Goal: Task Accomplishment & Management: Manage account settings

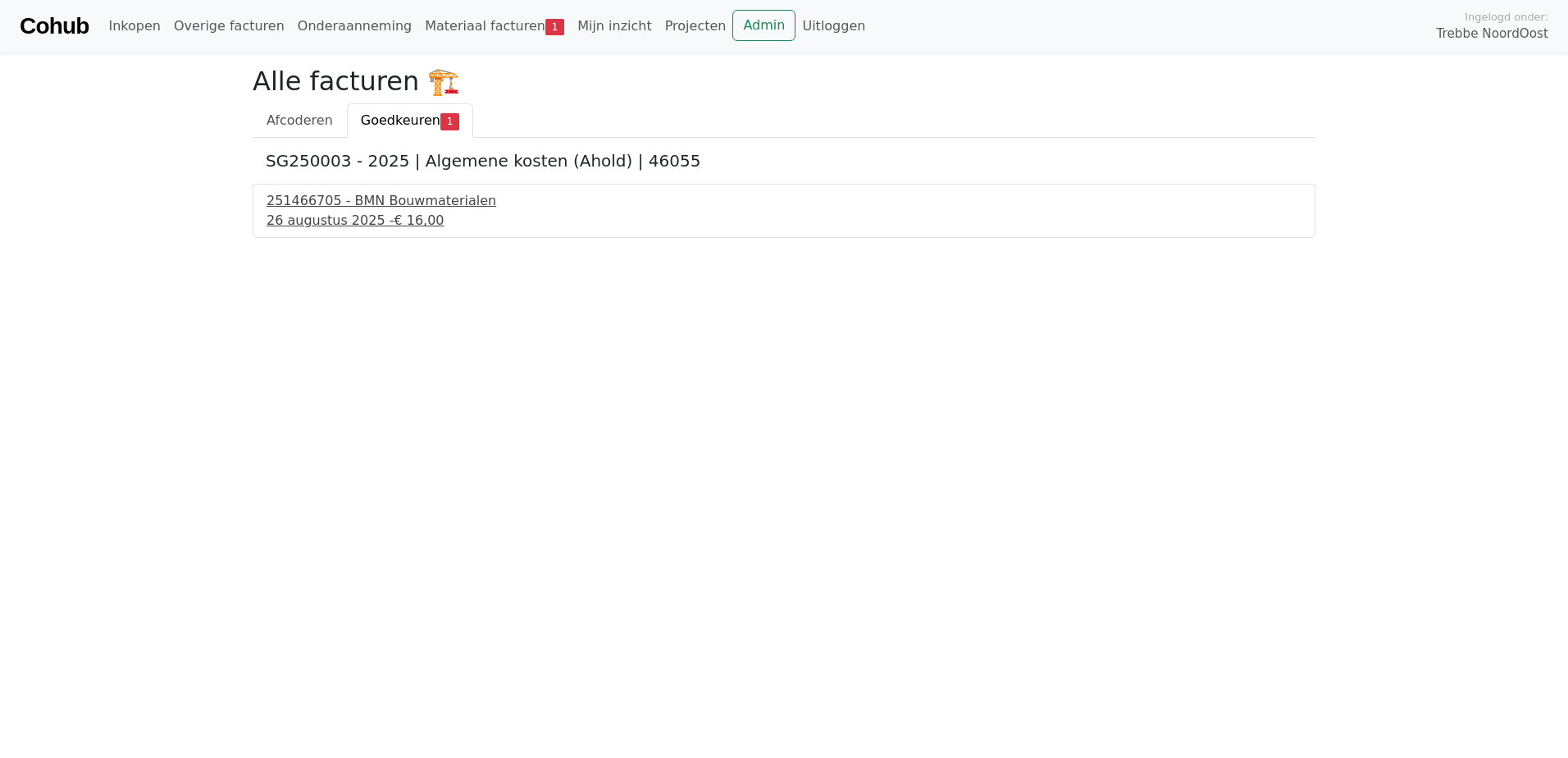
click at [326, 208] on div "251466705 - BMN Bouwmaterialen" at bounding box center [784, 200] width 1035 height 20
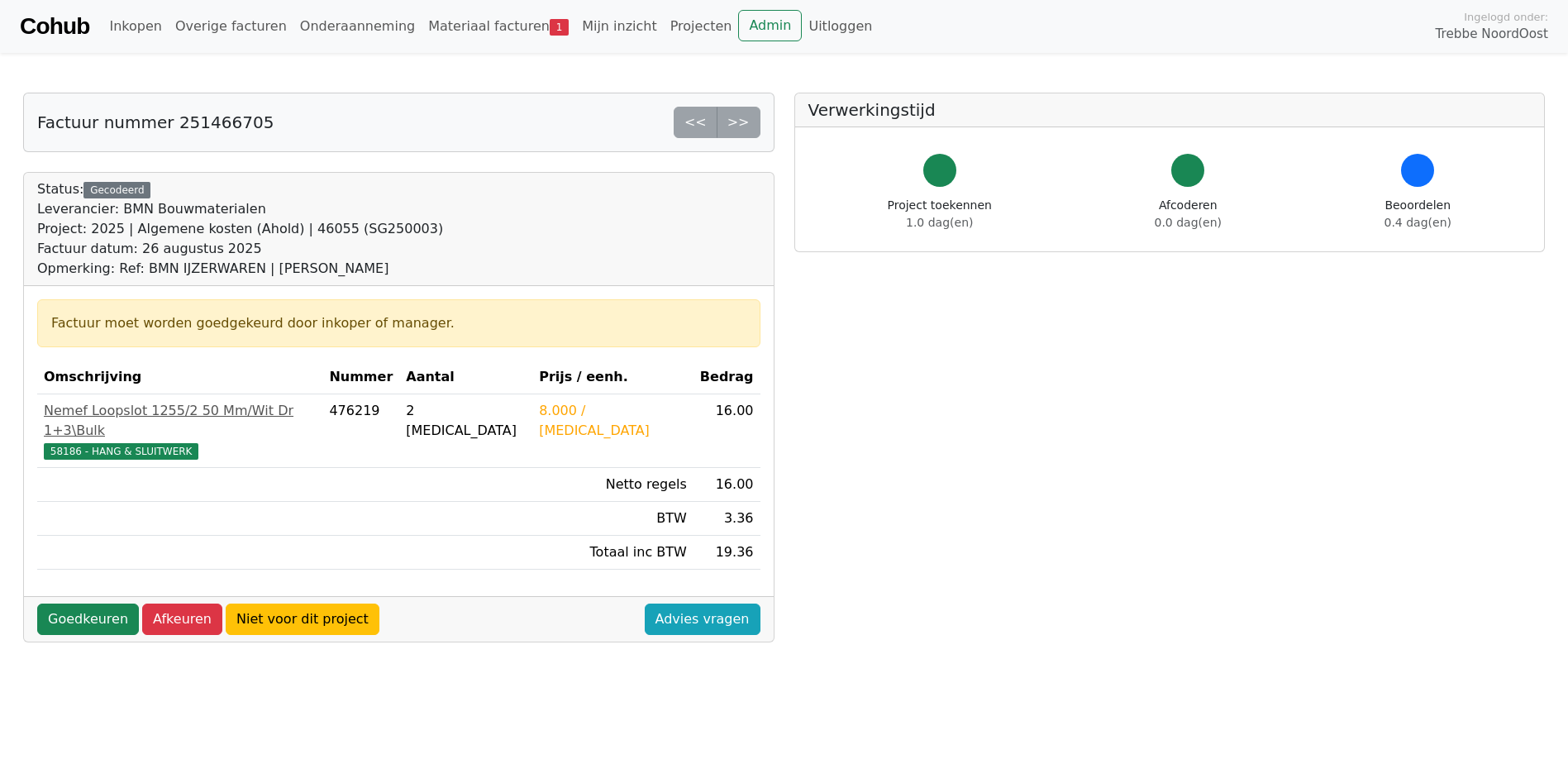
click at [88, 596] on div "Goedkeuren Afkeuren Niet voor dit project Advies vragen" at bounding box center [399, 619] width 749 height 46
click at [81, 603] on link "Goedkeuren" at bounding box center [88, 619] width 101 height 32
